Goal: Find specific page/section

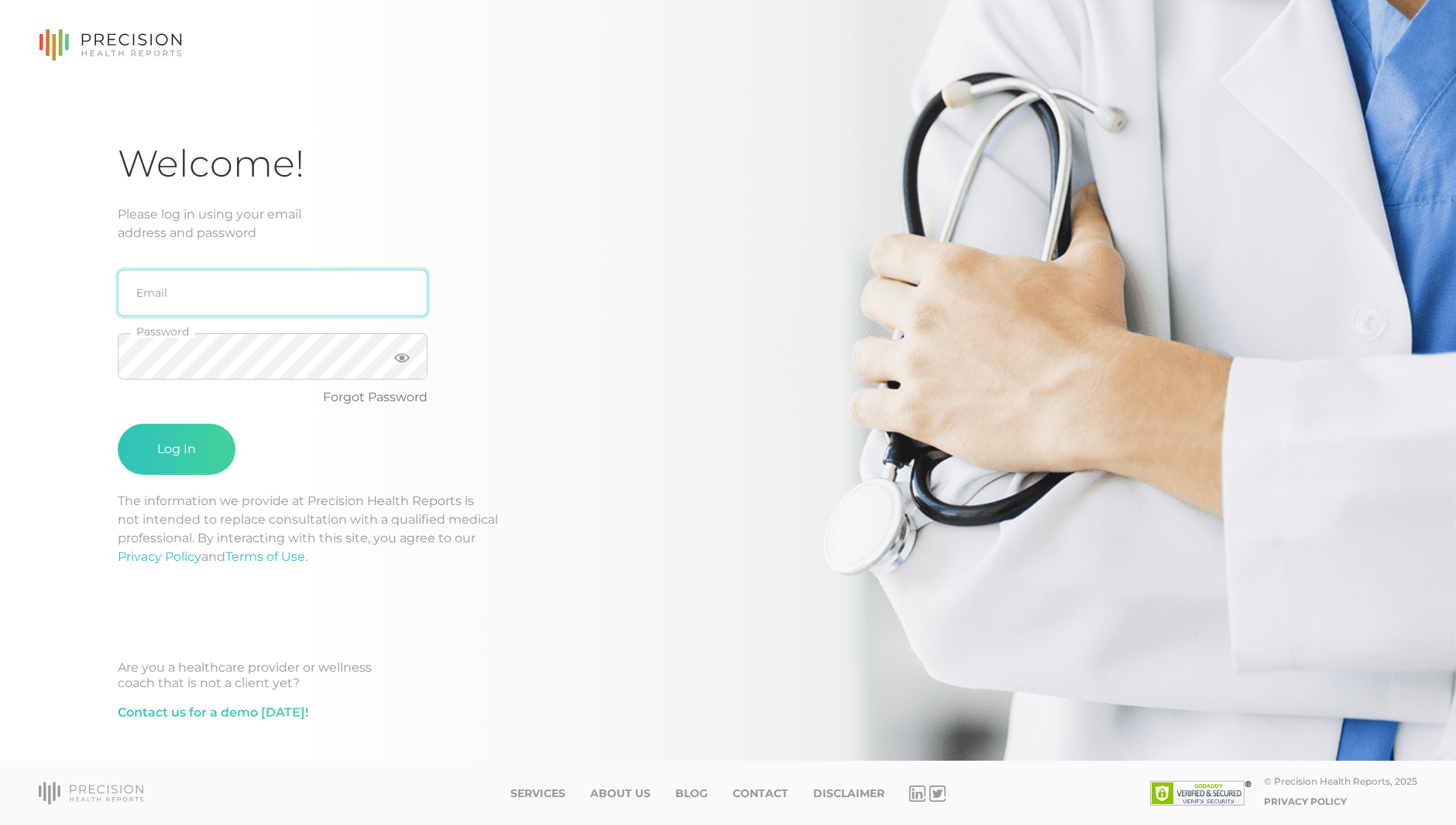
click at [182, 301] on input "email" at bounding box center [273, 293] width 310 height 46
type input "[EMAIL_ADDRESS][DOMAIN_NAME]"
click at [118, 424] on button "Log In" at bounding box center [177, 449] width 118 height 51
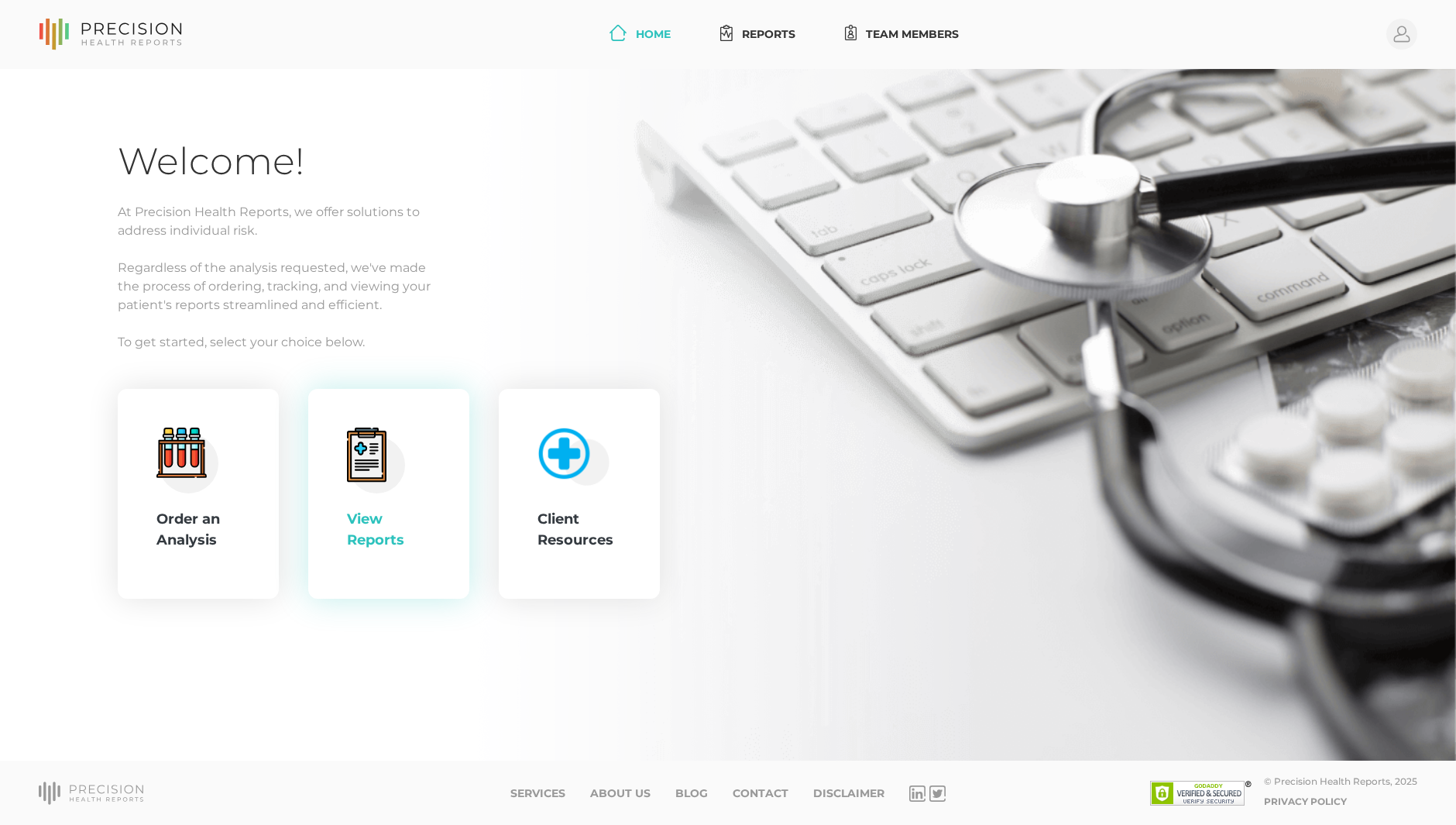
click at [388, 451] on circle at bounding box center [377, 464] width 56 height 56
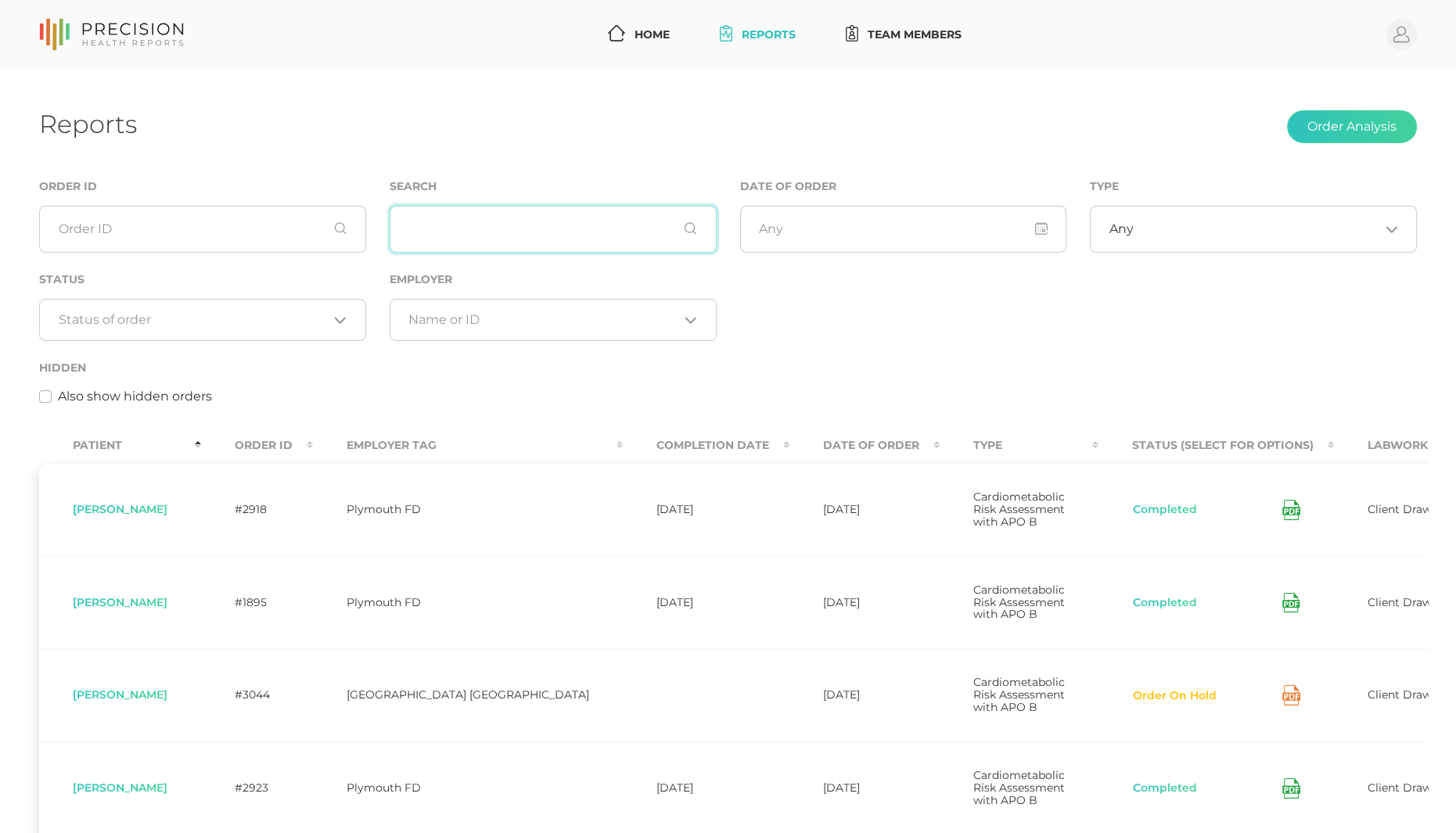
click at [458, 236] on input "text" at bounding box center [553, 229] width 327 height 47
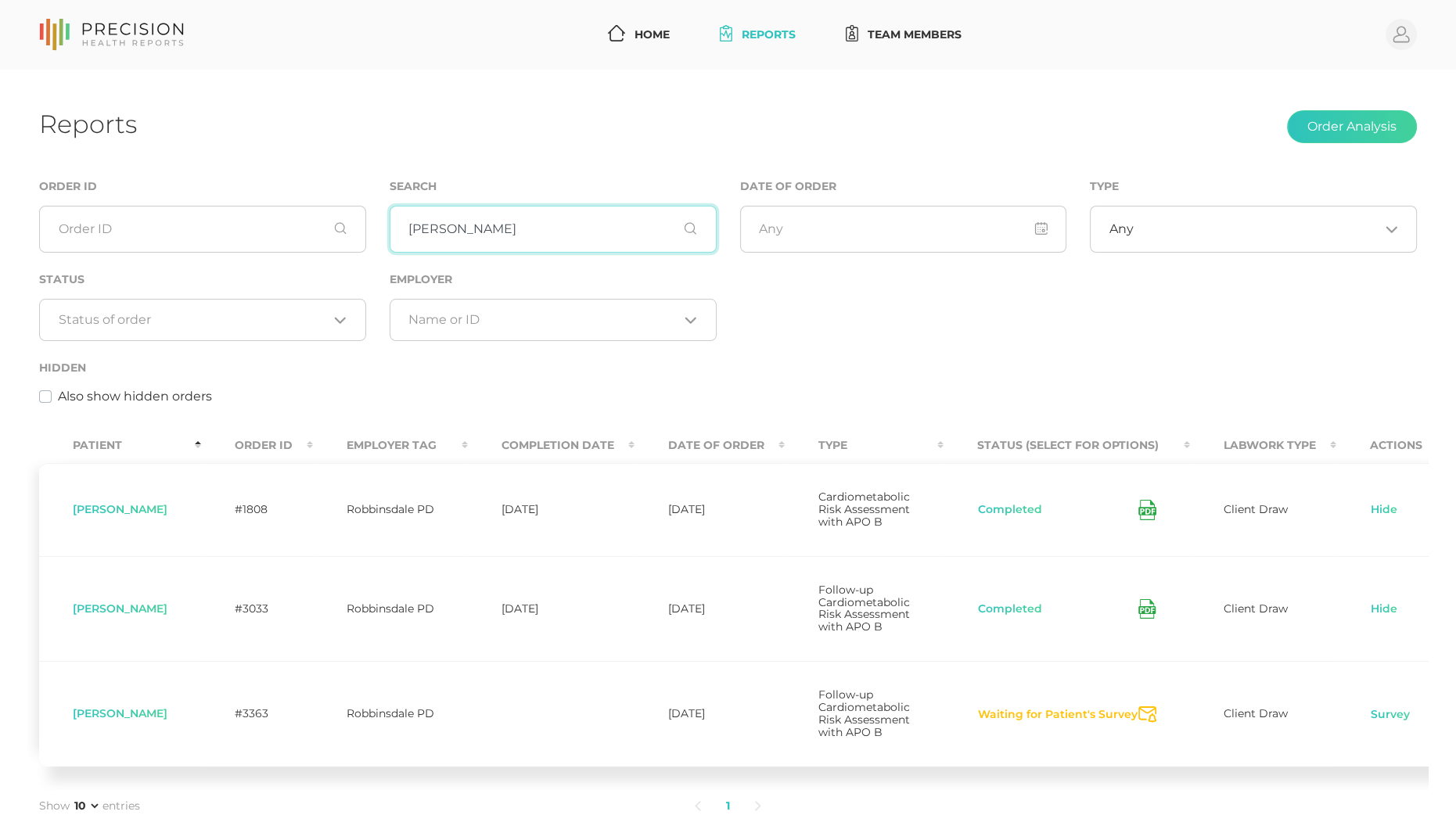
type input "[PERSON_NAME]"
click at [1151, 619] on icon at bounding box center [1147, 608] width 18 height 21
click at [1146, 513] on icon at bounding box center [1147, 510] width 18 height 21
